Goal: Information Seeking & Learning: Learn about a topic

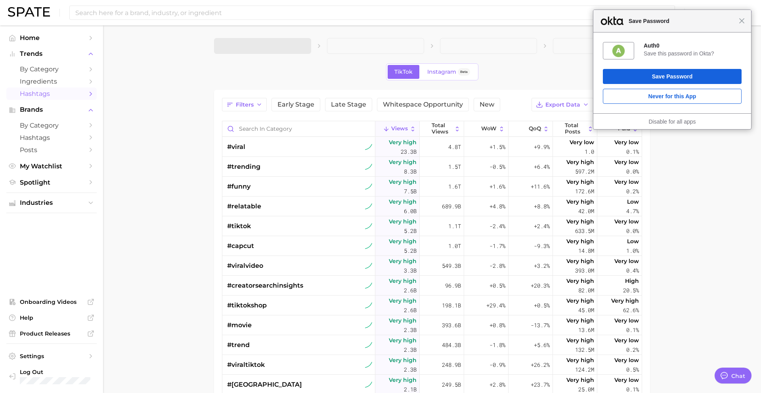
type textarea "x"
click at [274, 46] on span "1. Choose Category" at bounding box center [250, 45] width 59 height 7
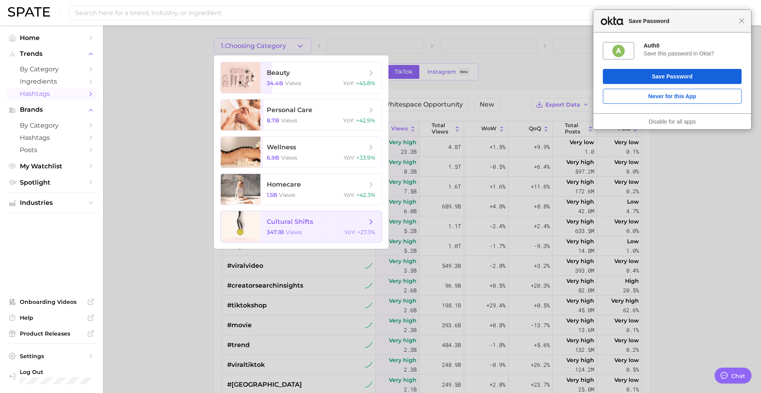
click at [335, 229] on div "347.1b views YoY : +27.3%" at bounding box center [321, 232] width 109 height 7
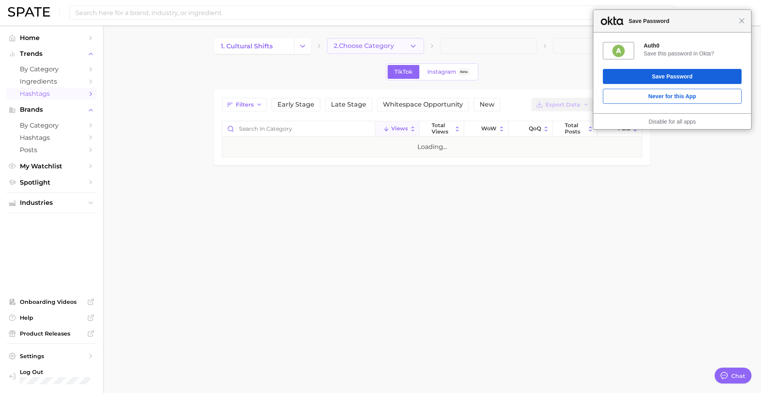
click at [370, 43] on span "2. Choose Category" at bounding box center [364, 45] width 60 height 7
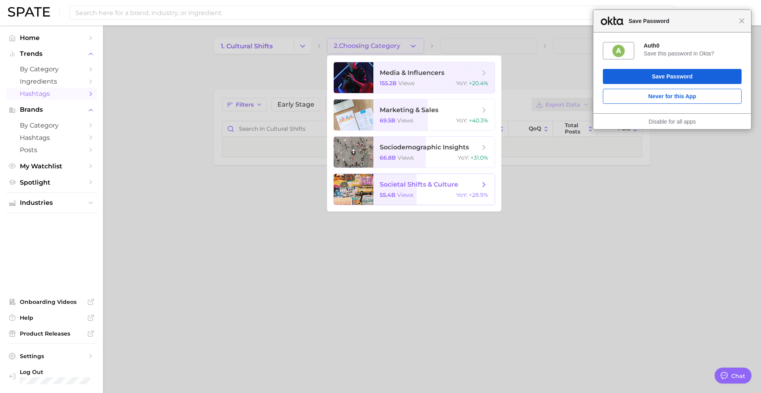
click at [440, 193] on div "55.4b views YoY : +28.9%" at bounding box center [434, 194] width 109 height 7
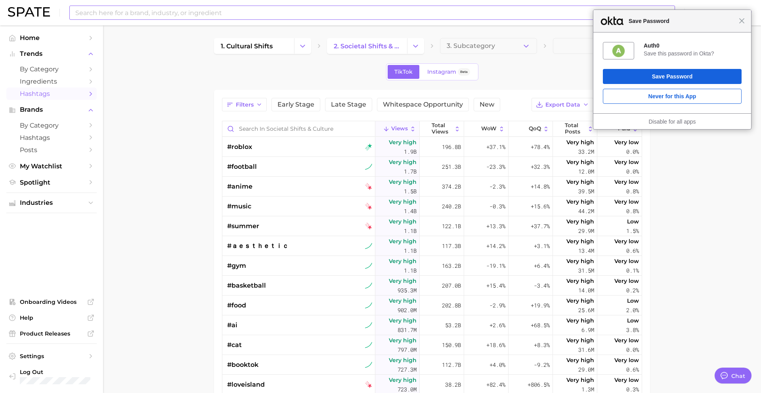
click at [115, 15] on input at bounding box center [357, 12] width 564 height 13
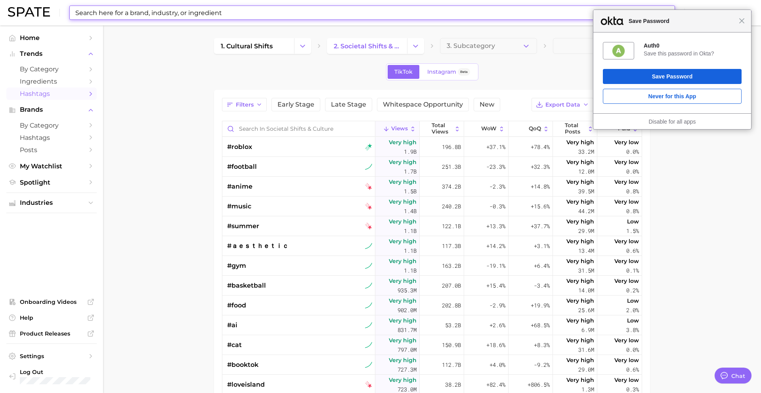
type input "@"
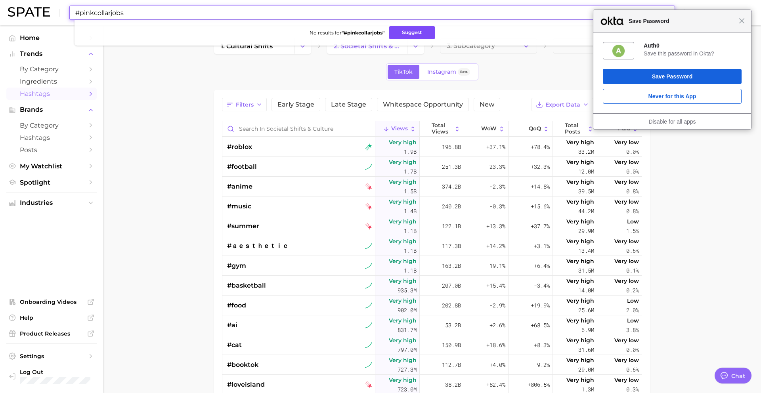
click at [404, 30] on button "Suggest" at bounding box center [412, 32] width 46 height 13
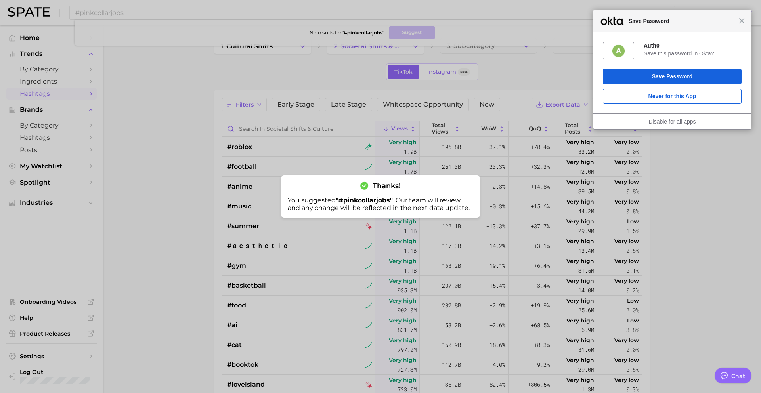
click at [172, 132] on div at bounding box center [380, 196] width 761 height 393
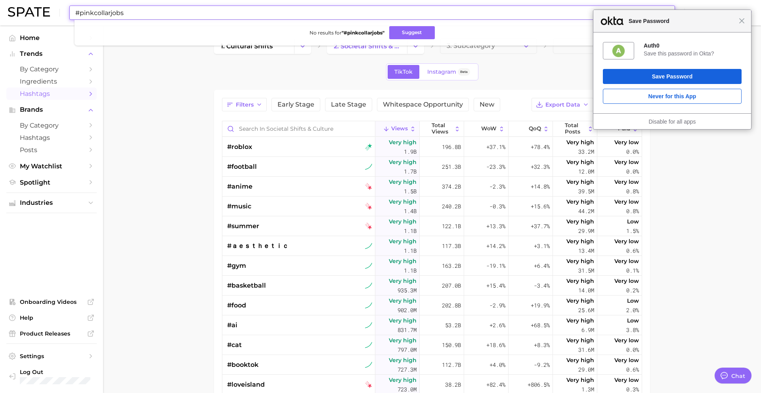
click at [125, 13] on input "#pinkcollarjobs" at bounding box center [357, 12] width 564 height 13
type input "#pinkcollarjob"
click at [744, 22] on span "Close" at bounding box center [742, 21] width 6 height 6
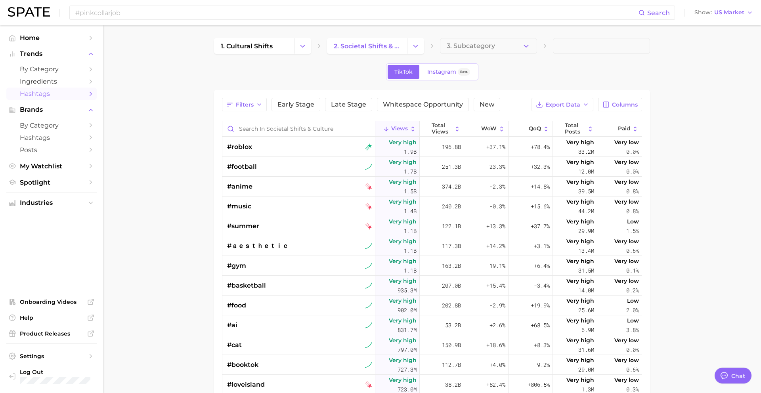
click at [574, 48] on span at bounding box center [601, 46] width 97 height 16
click at [502, 53] on button "3. Subcategory" at bounding box center [488, 46] width 97 height 16
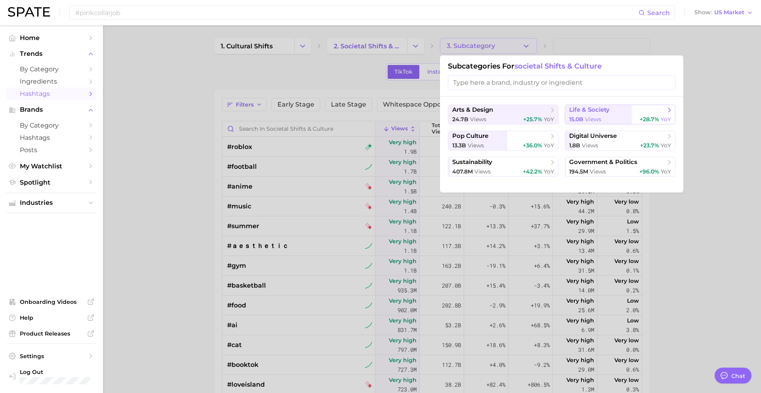
click at [620, 113] on span "life & society" at bounding box center [617, 110] width 96 height 8
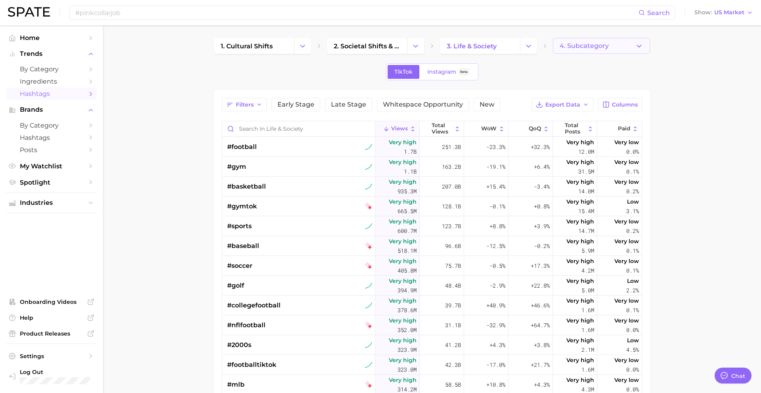
click at [585, 46] on span "4. Subcategory" at bounding box center [584, 45] width 49 height 7
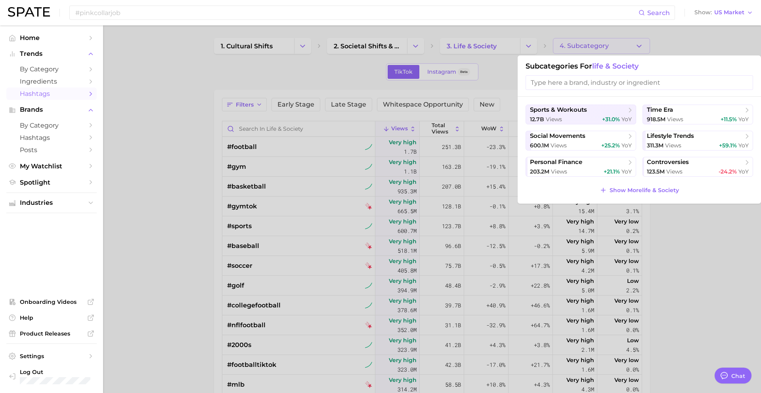
click at [568, 87] on input "search" at bounding box center [640, 82] width 228 height 15
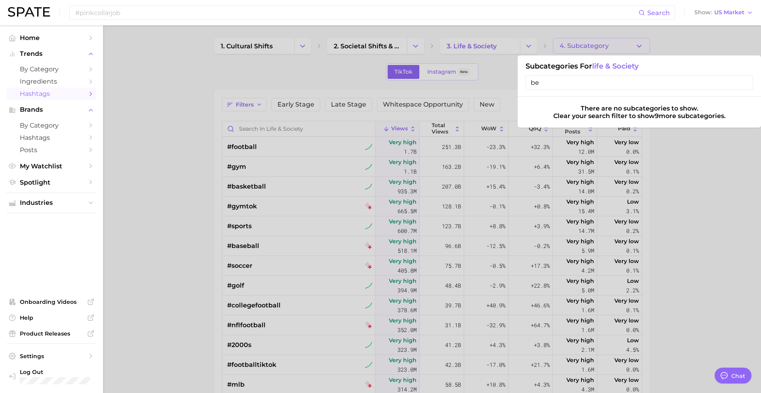
type input "b"
type input "o"
type input "p"
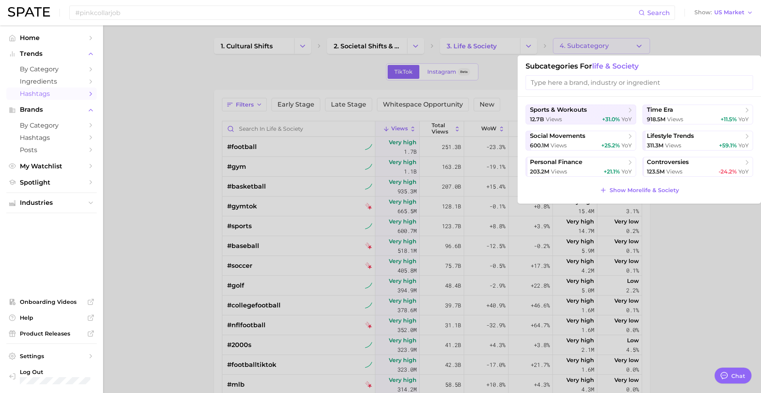
click at [50, 92] on span "Hashtags" at bounding box center [51, 94] width 63 height 8
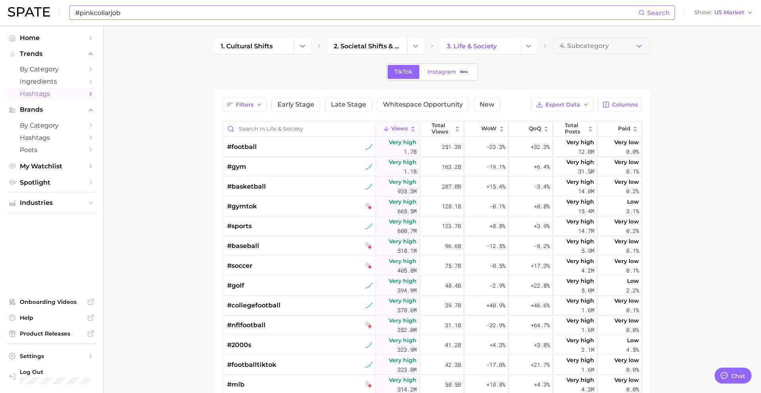
click at [134, 11] on input "#pinkcollarjob" at bounding box center [357, 12] width 564 height 13
